Goal: Check status: Check status

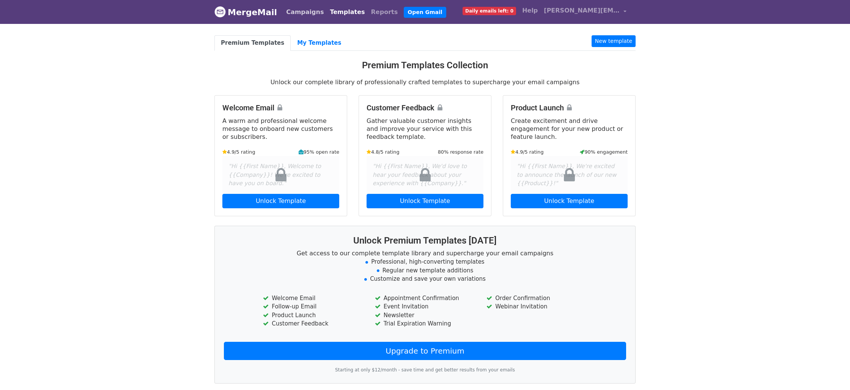
click at [288, 14] on link "Campaigns" at bounding box center [305, 12] width 44 height 15
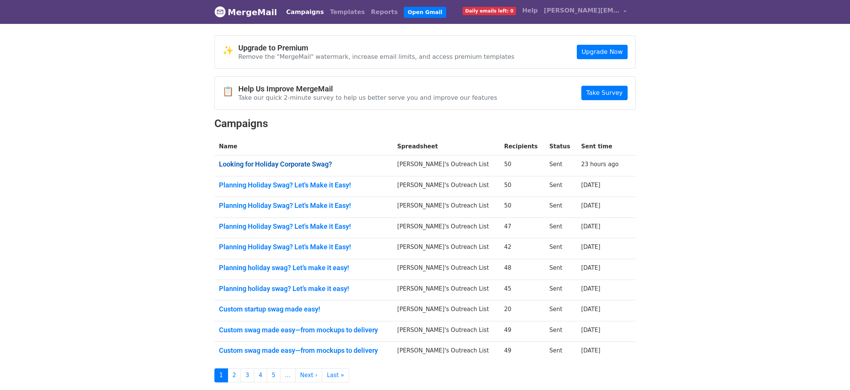
click at [310, 165] on link "Looking for Holiday Corporate Swag?" at bounding box center [303, 164] width 169 height 8
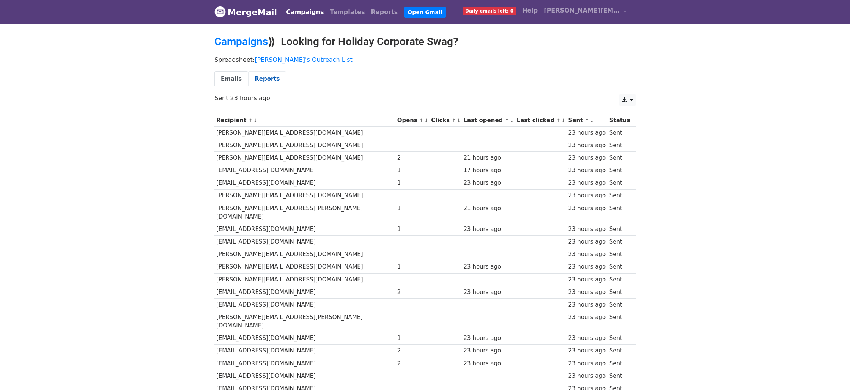
click at [262, 77] on link "Reports" at bounding box center [267, 79] width 38 height 16
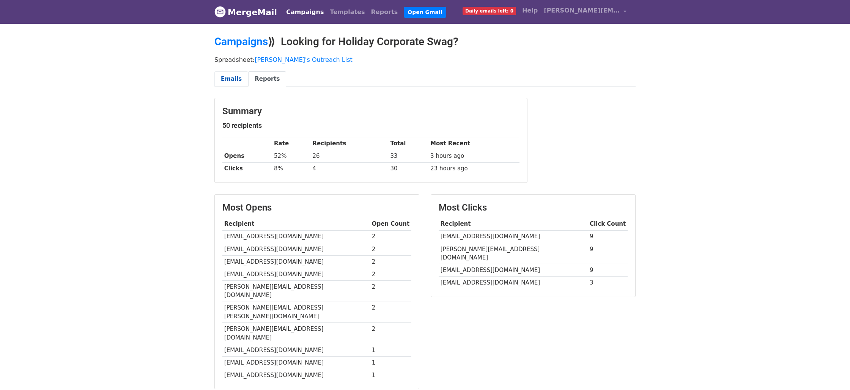
click at [233, 77] on link "Emails" at bounding box center [231, 79] width 34 height 16
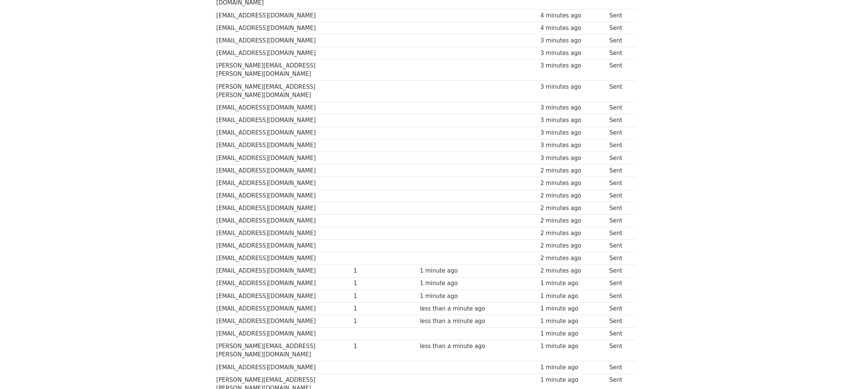
scroll to position [420, 0]
